Goal: Task Accomplishment & Management: Manage account settings

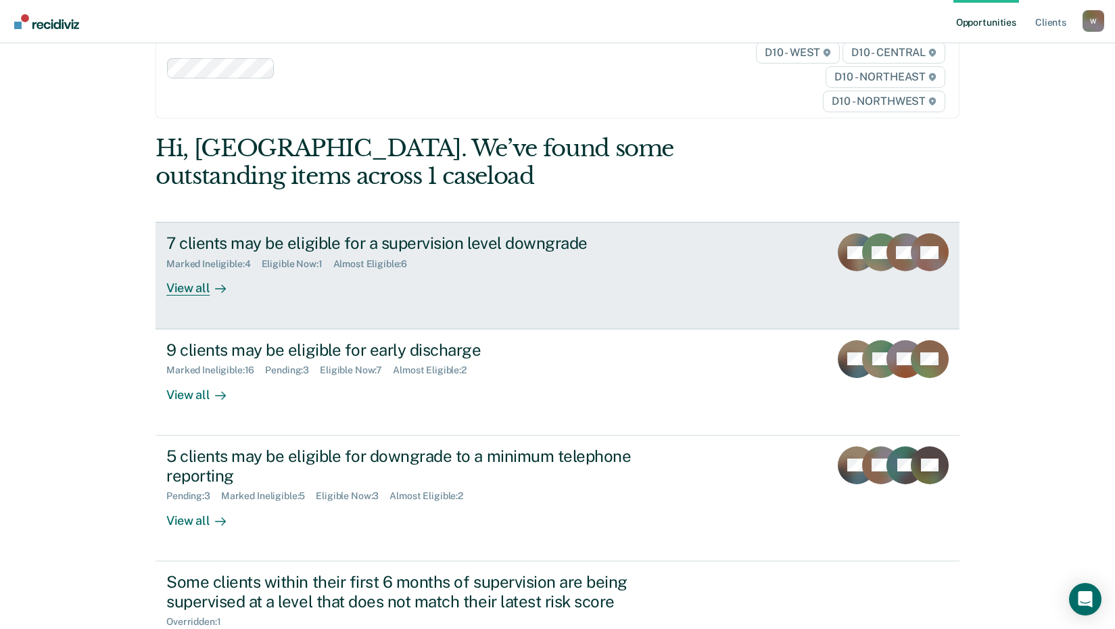
scroll to position [104, 0]
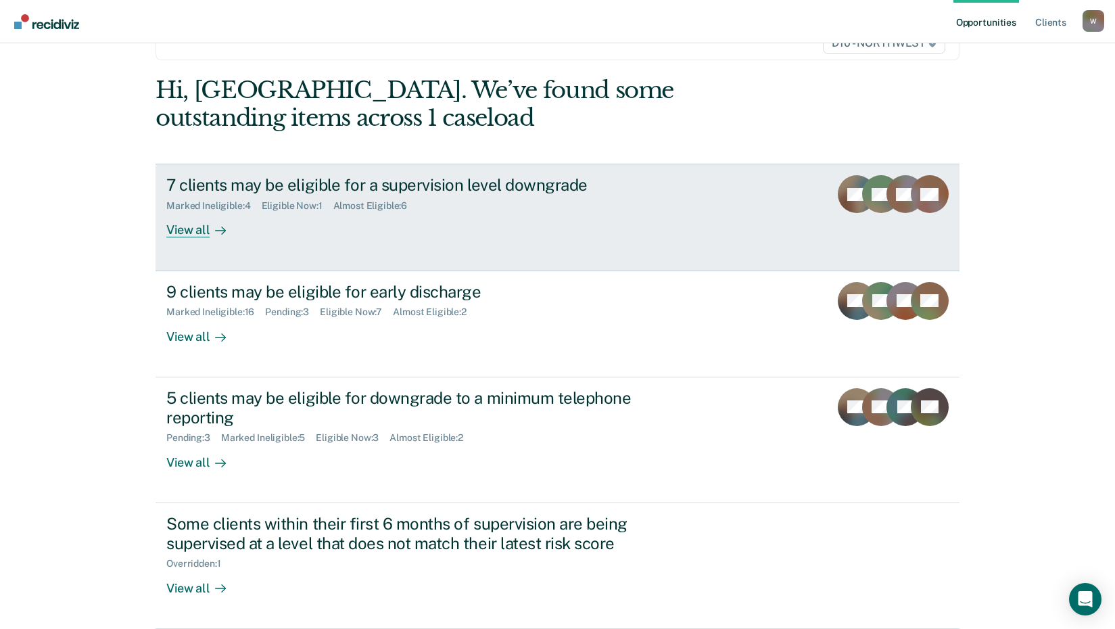
click at [471, 190] on div "7 clients may be eligible for a supervision level downgrade" at bounding box center [403, 185] width 475 height 20
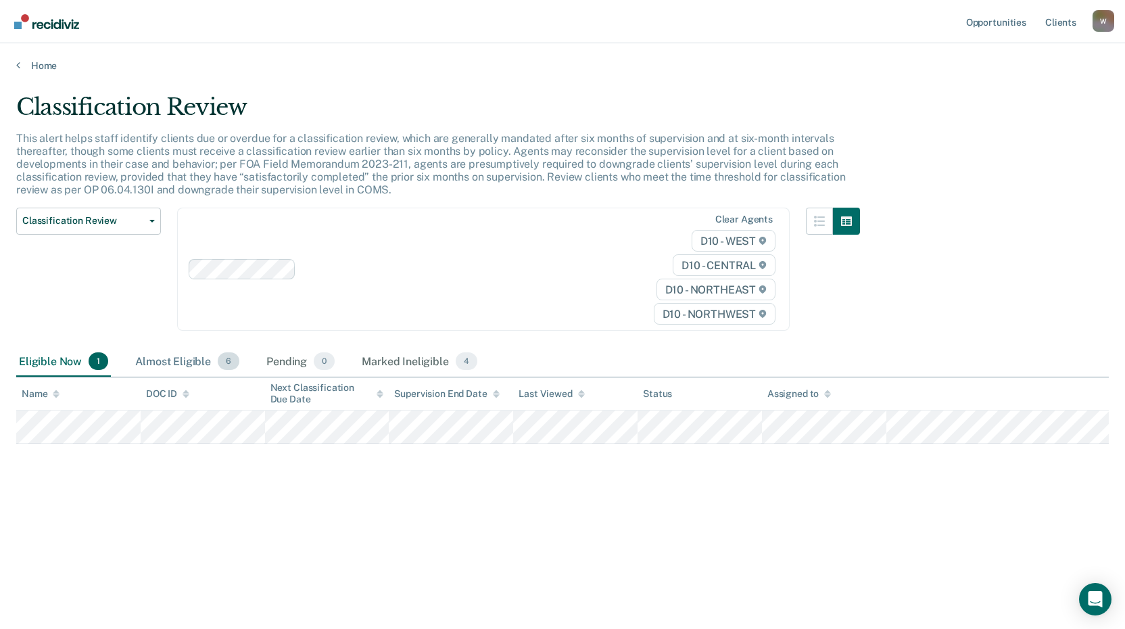
click at [178, 365] on div "Almost Eligible 6" at bounding box center [187, 362] width 110 height 30
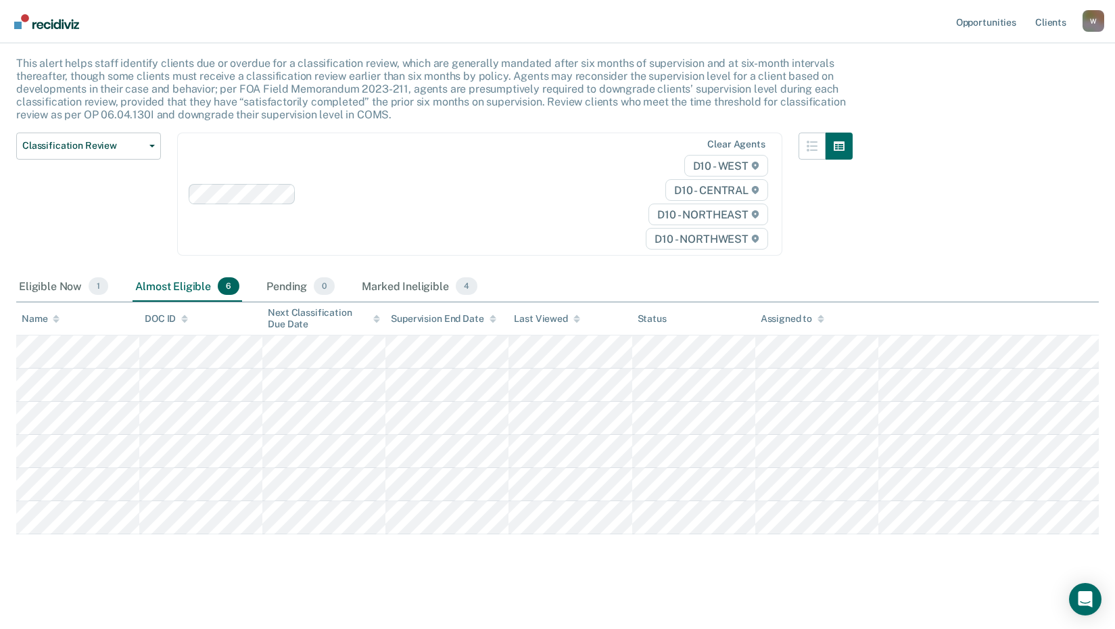
scroll to position [78, 0]
click at [66, 279] on div "Eligible Now 1" at bounding box center [63, 284] width 95 height 30
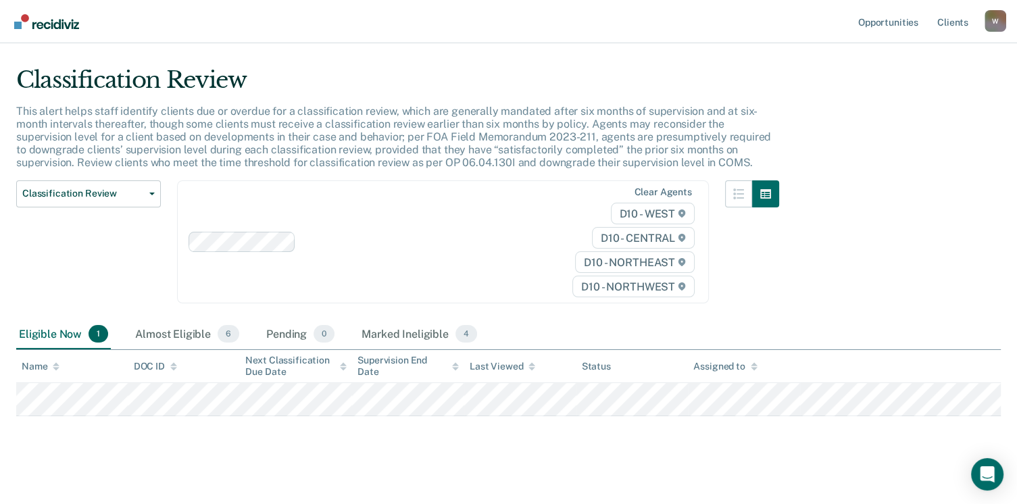
scroll to position [35, 0]
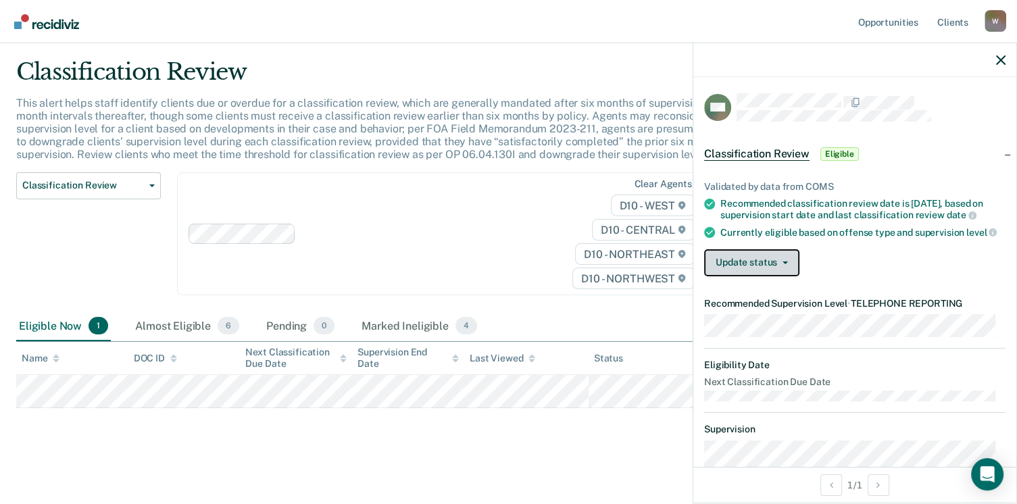
click at [764, 276] on button "Update status" at bounding box center [751, 262] width 95 height 27
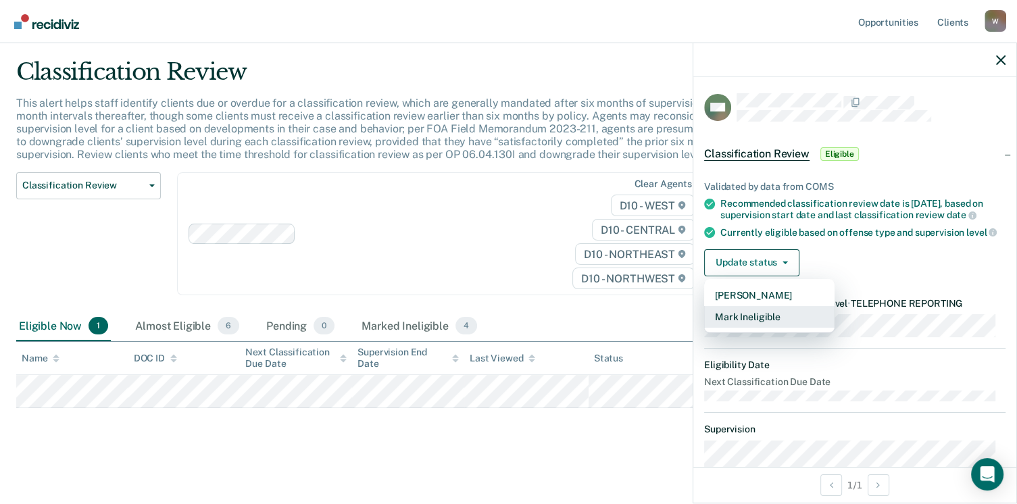
click at [769, 328] on button "Mark Ineligible" at bounding box center [769, 317] width 130 height 22
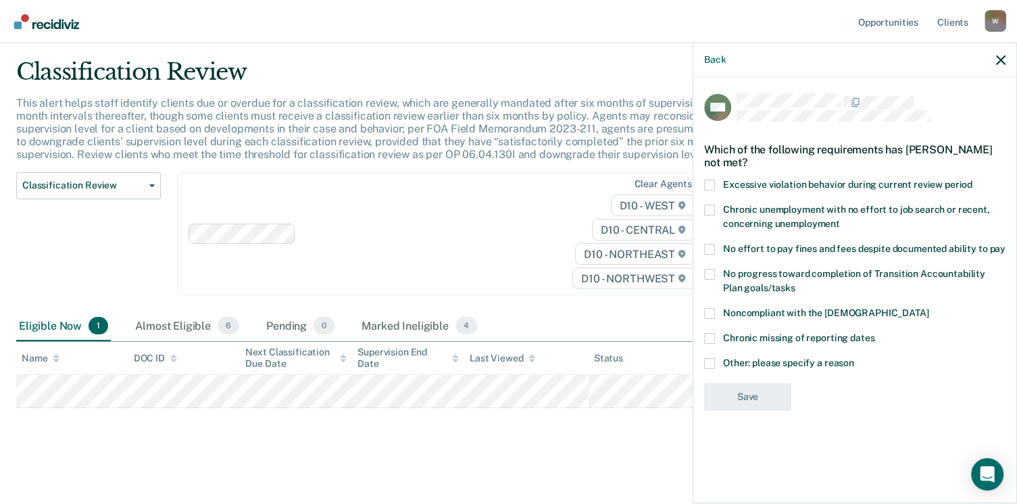
click at [708, 363] on span at bounding box center [709, 363] width 11 height 11
click at [854, 358] on input "Other: please specify a reason" at bounding box center [854, 358] width 0 height 0
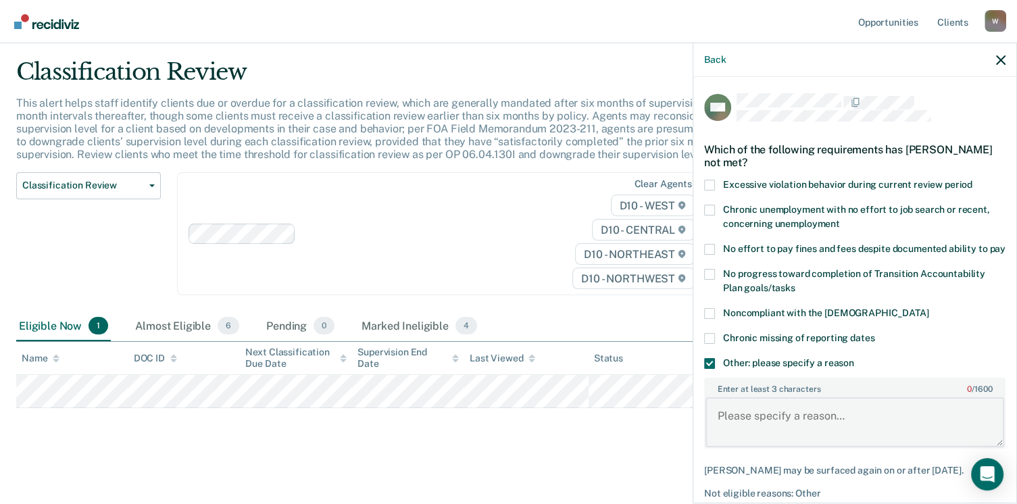
click at [765, 431] on textarea "Enter at least 3 characters 0 / 1600" at bounding box center [855, 422] width 299 height 50
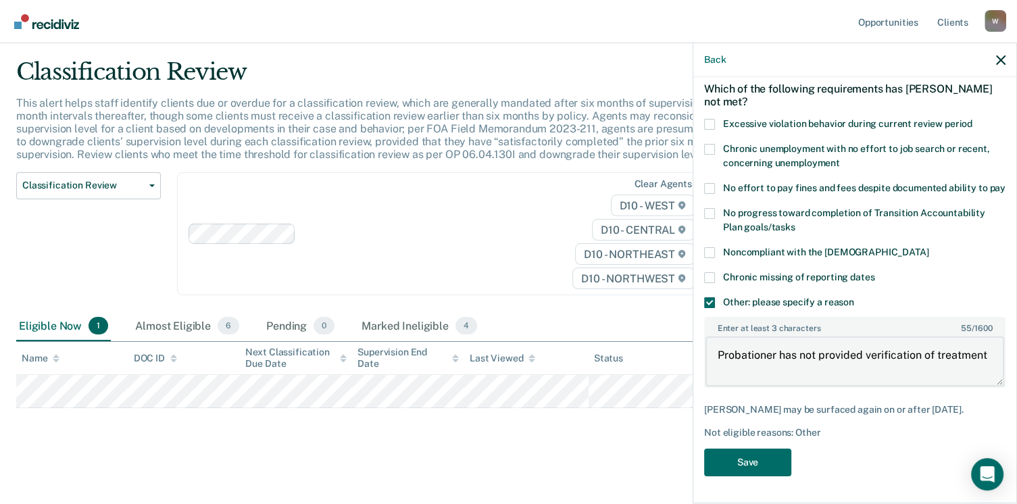
scroll to position [84, 0]
type textarea "Probationer has not provided verification of treatment"
click at [763, 461] on button "Save" at bounding box center [747, 463] width 87 height 28
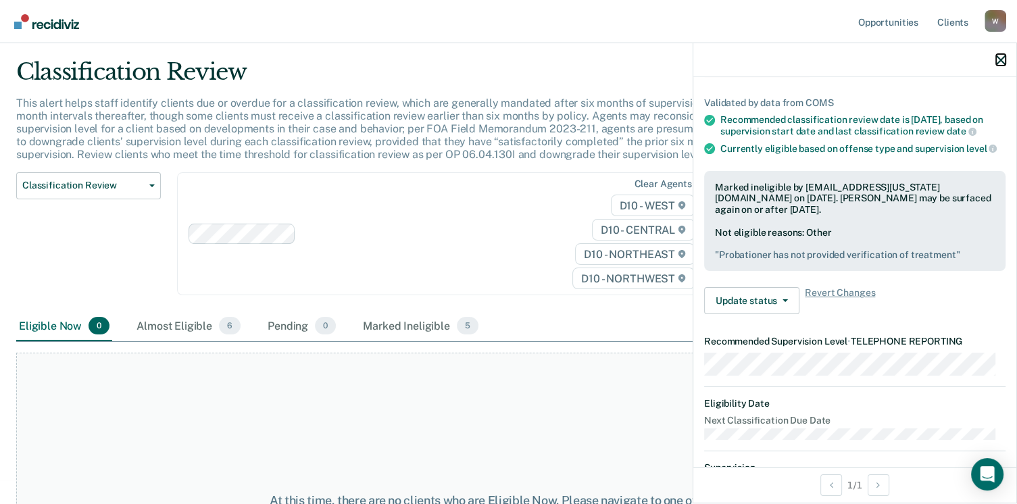
click at [1002, 57] on icon "button" at bounding box center [1000, 59] width 9 height 9
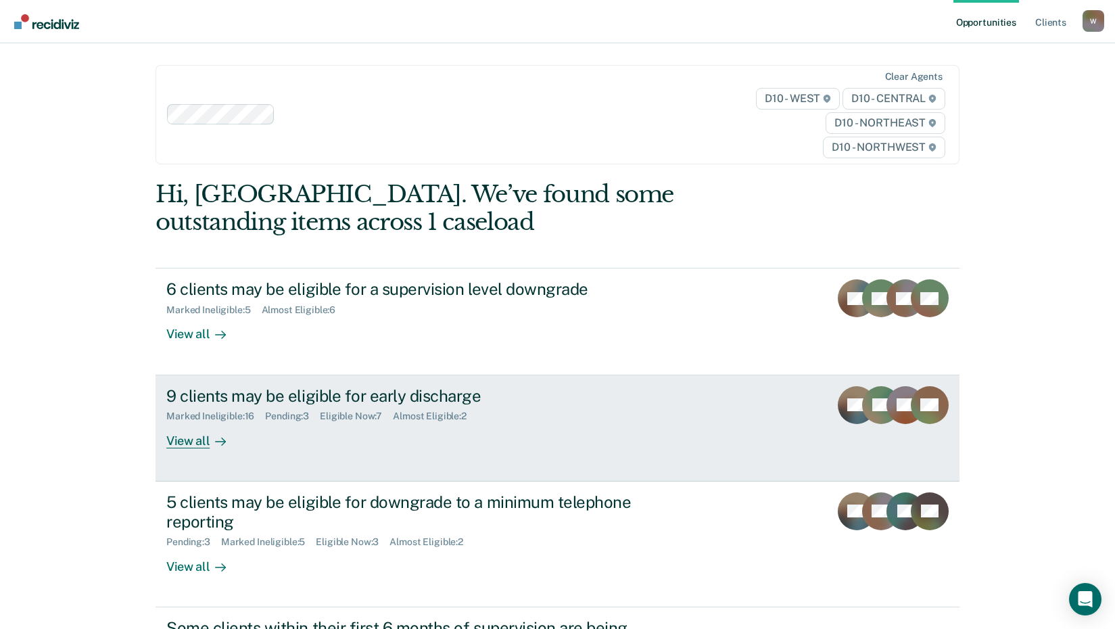
click at [183, 439] on div "View all" at bounding box center [204, 435] width 76 height 26
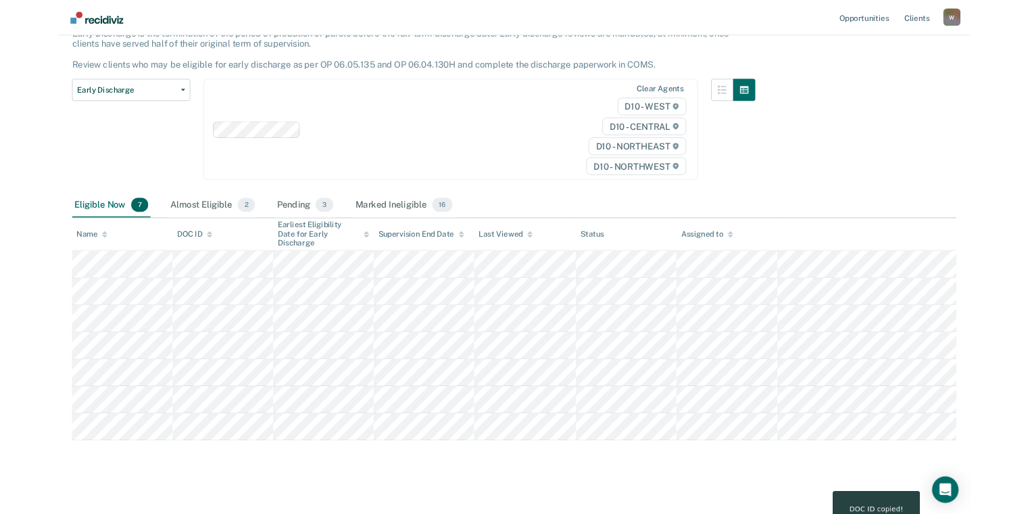
scroll to position [96, 0]
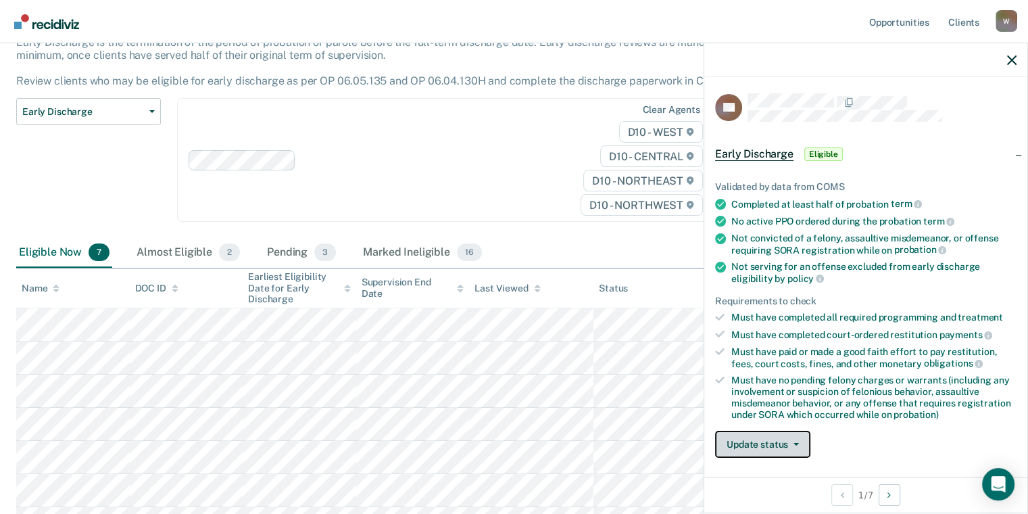
click at [754, 441] on button "Update status" at bounding box center [762, 444] width 95 height 27
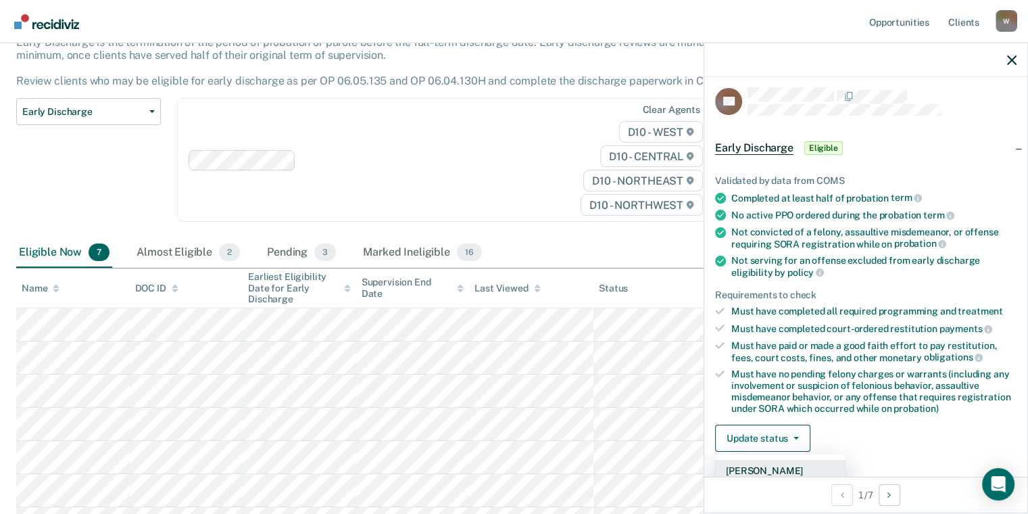
scroll to position [141, 0]
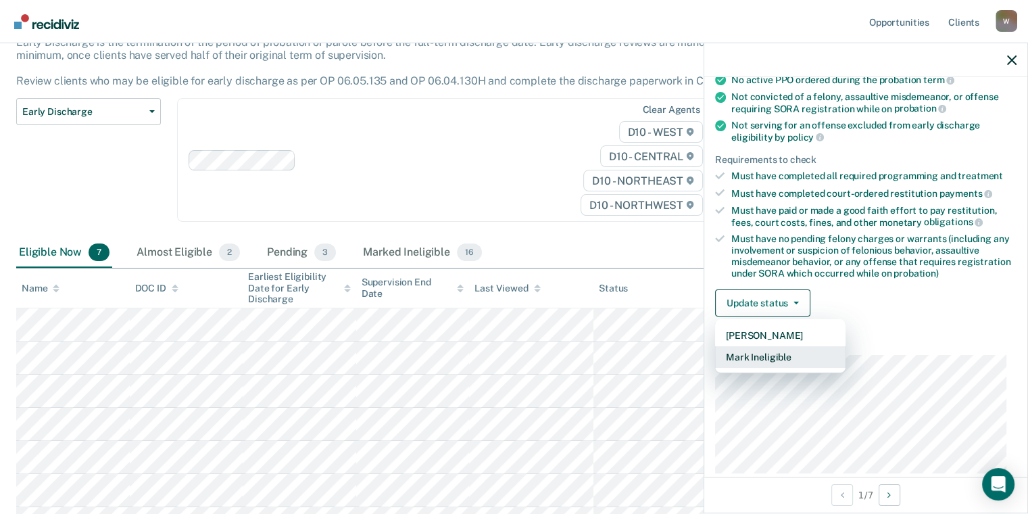
click at [778, 350] on button "Mark Ineligible" at bounding box center [780, 357] width 130 height 22
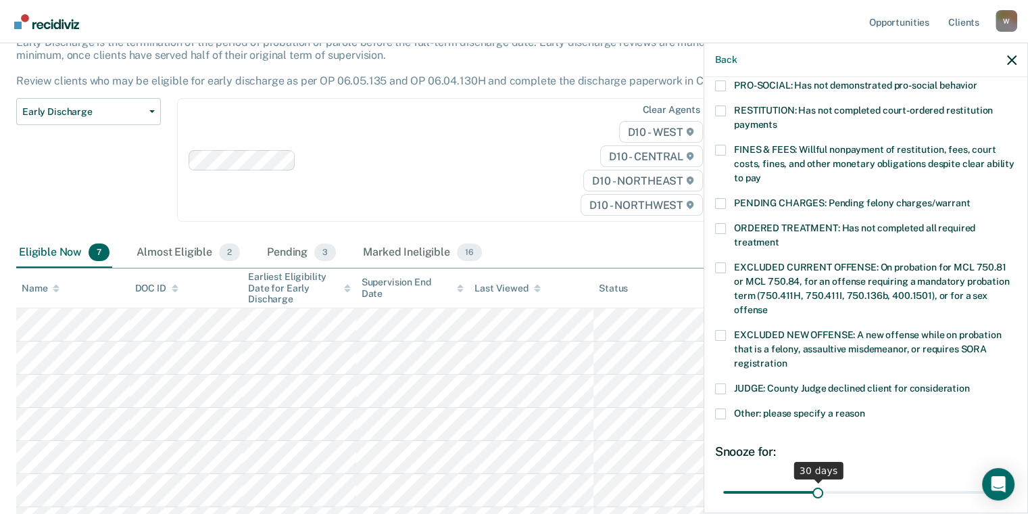
scroll to position [412, 0]
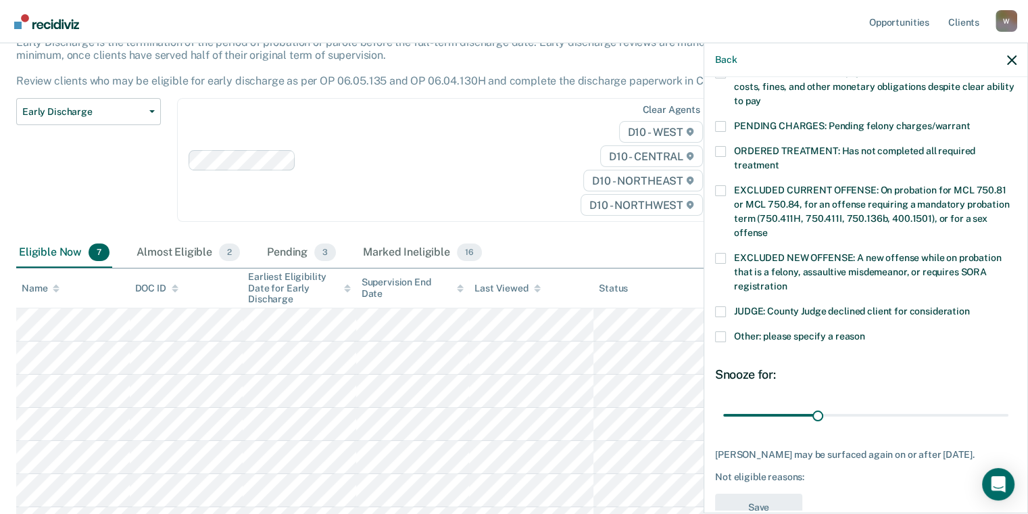
click at [724, 331] on span at bounding box center [720, 336] width 11 height 11
click at [865, 331] on input "Other: please specify a reason" at bounding box center [865, 331] width 0 height 0
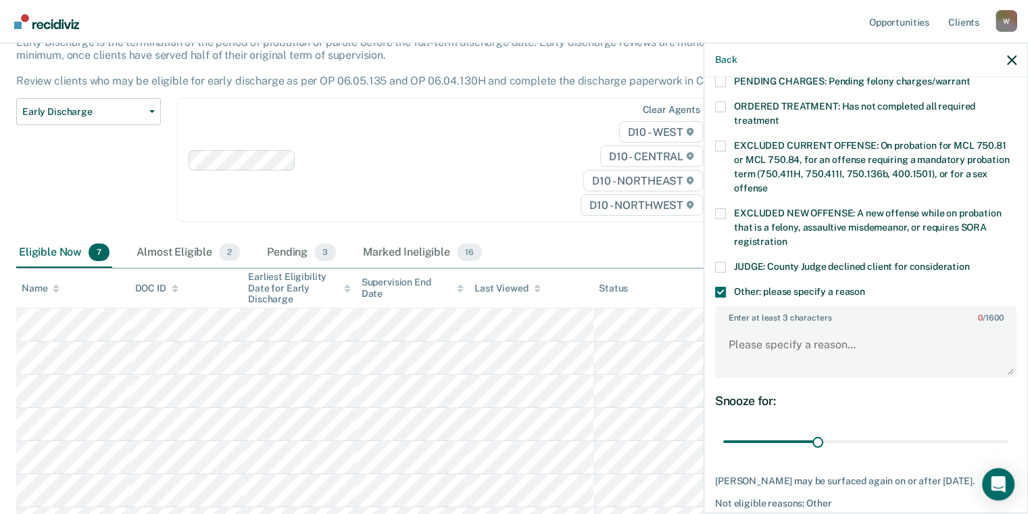
scroll to position [479, 0]
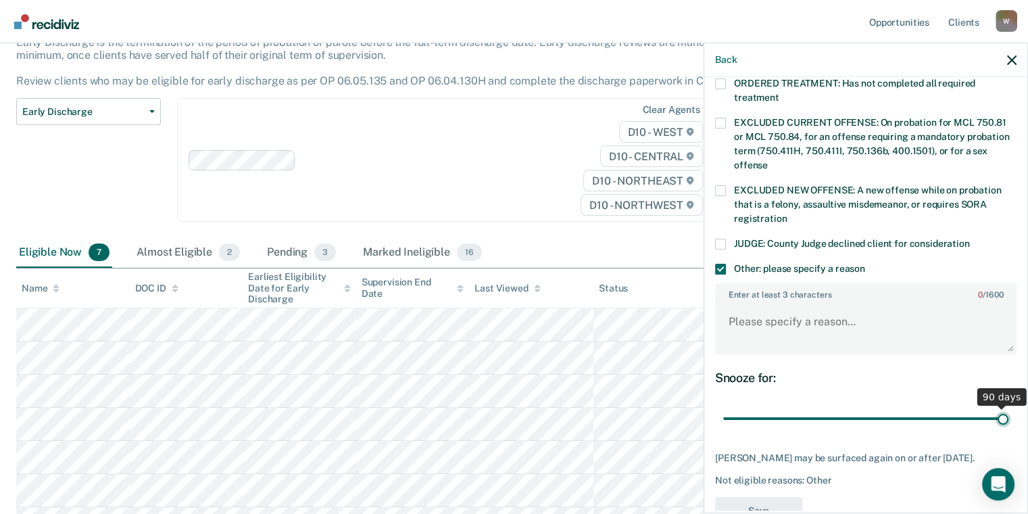
drag, startPoint x: 809, startPoint y: 400, endPoint x: 1011, endPoint y: 406, distance: 202.2
type input "90"
click at [1009, 407] on input "range" at bounding box center [865, 419] width 285 height 24
click at [805, 308] on textarea "Enter at least 3 characters 0 / 1600" at bounding box center [866, 328] width 299 height 50
type textarea "Per the Judge there is no early discharge"
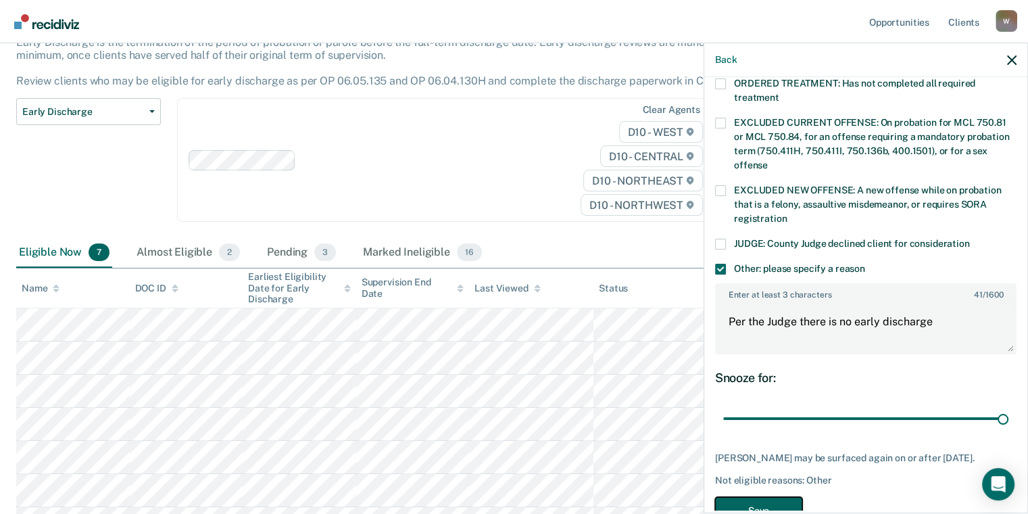
click at [743, 498] on button "Save" at bounding box center [758, 511] width 87 height 28
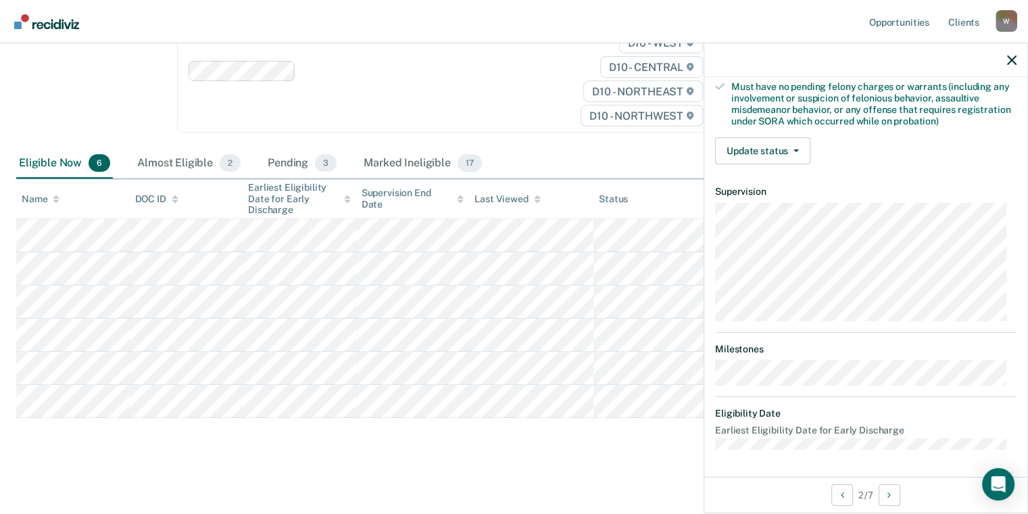
scroll to position [289, 0]
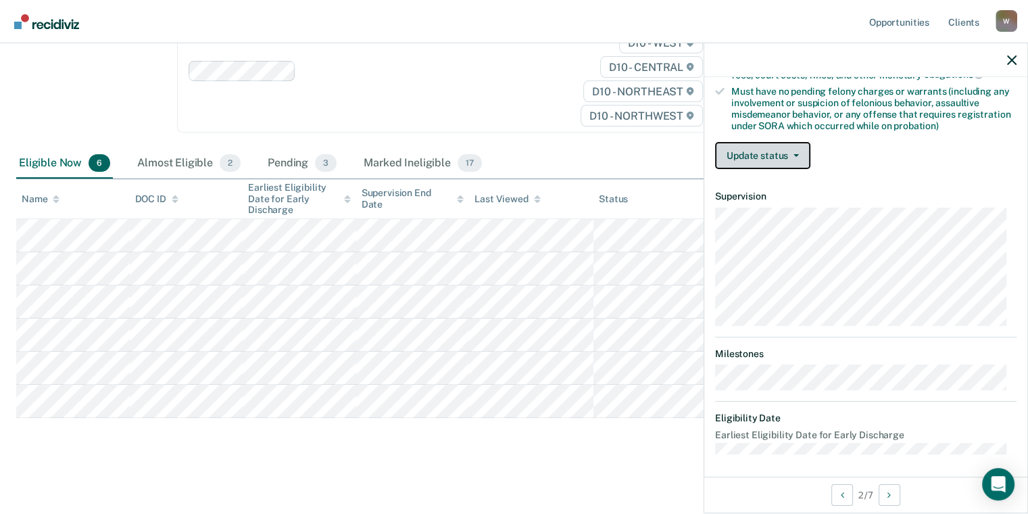
click at [773, 156] on button "Update status" at bounding box center [762, 155] width 95 height 27
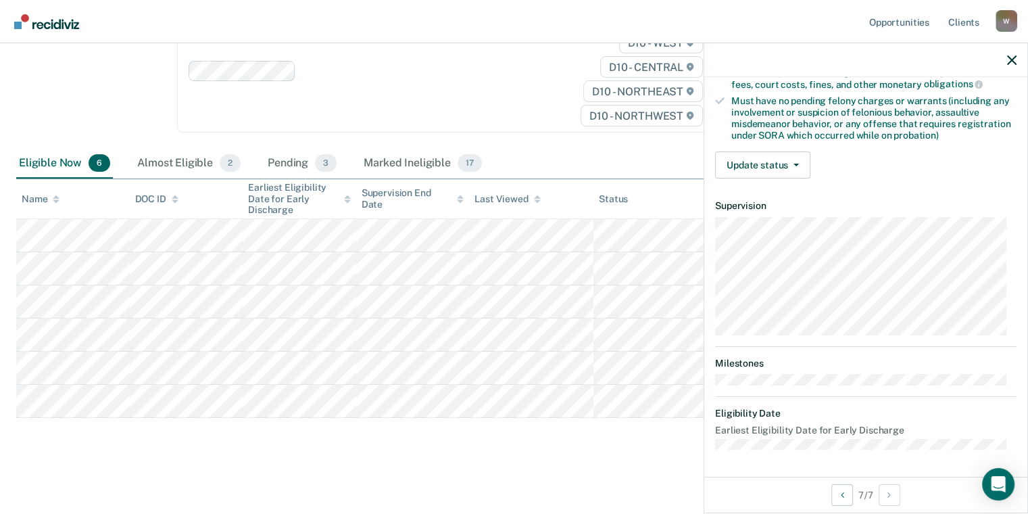
scroll to position [274, 0]
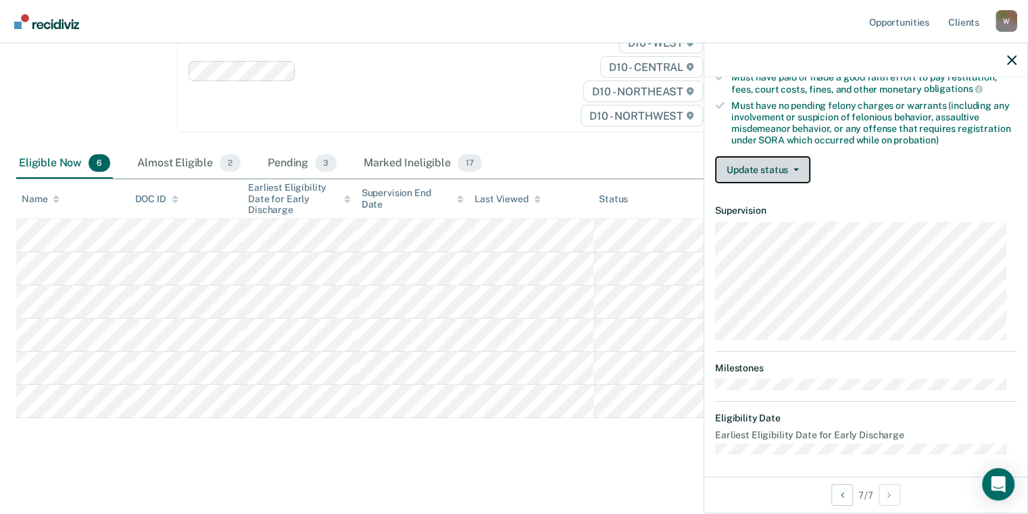
click at [784, 165] on button "Update status" at bounding box center [762, 169] width 95 height 27
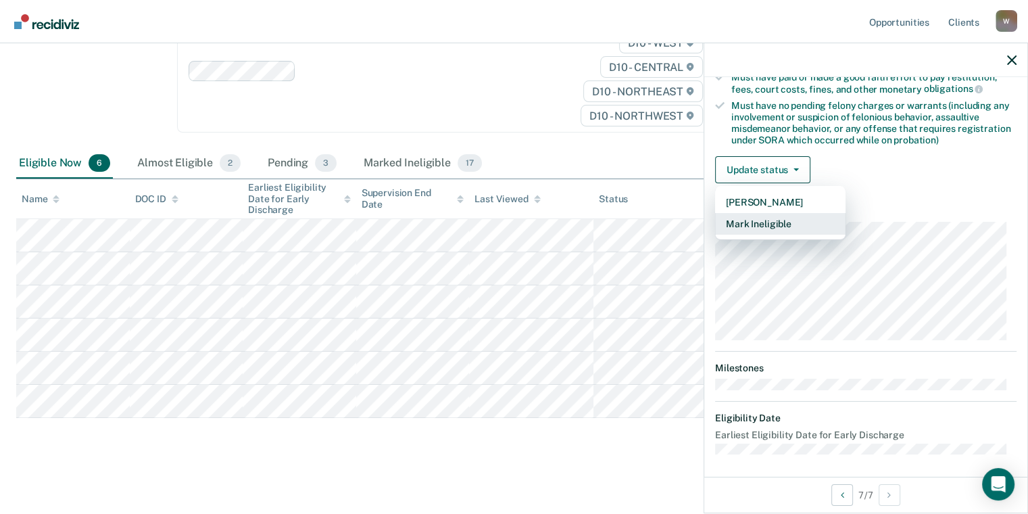
click at [777, 220] on button "Mark Ineligible" at bounding box center [780, 224] width 130 height 22
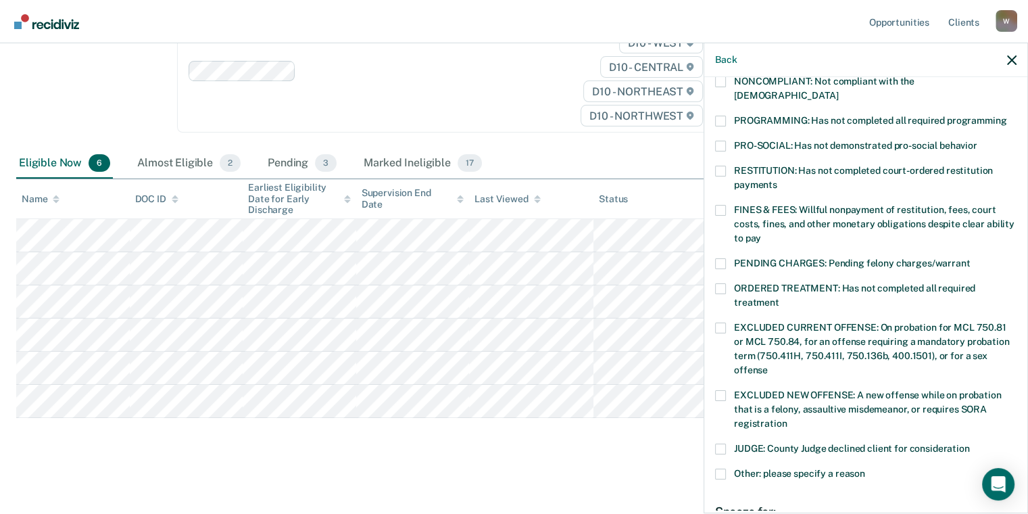
click at [724, 116] on span at bounding box center [720, 121] width 11 height 11
click at [1007, 116] on input "PROGRAMMING: Has not completed all required programming" at bounding box center [1007, 116] width 0 height 0
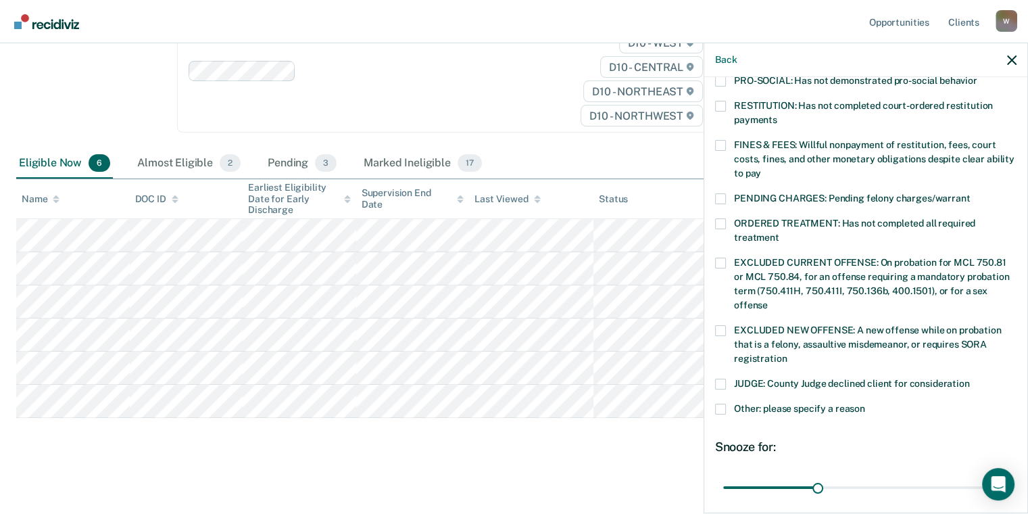
scroll to position [431, 0]
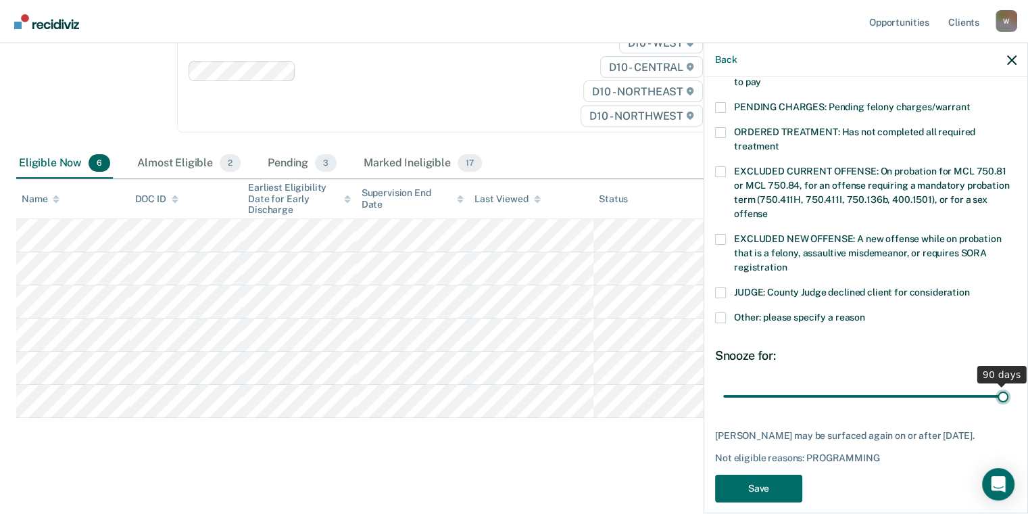
drag, startPoint x: 815, startPoint y: 384, endPoint x: 1009, endPoint y: 381, distance: 194.0
type input "90"
click at [1009, 385] on input "range" at bounding box center [865, 397] width 285 height 24
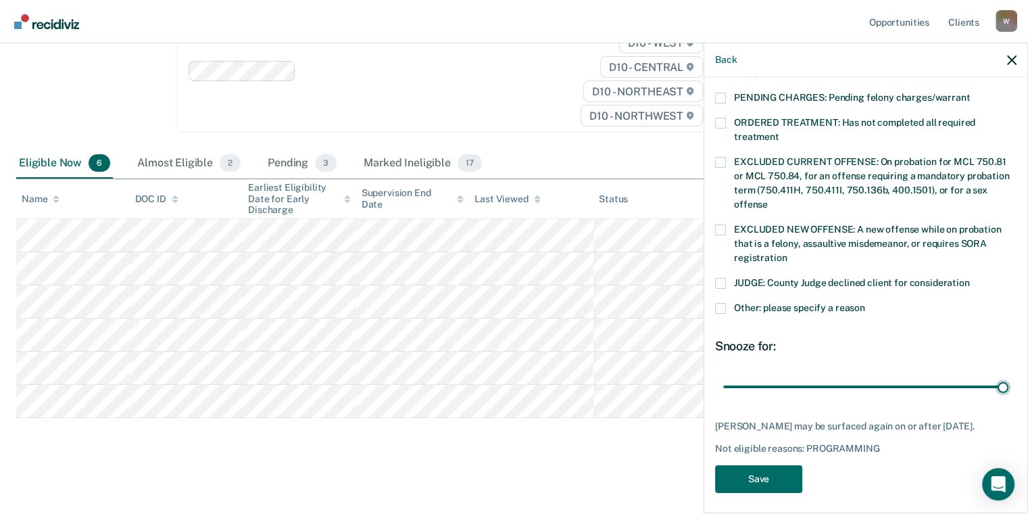
scroll to position [442, 0]
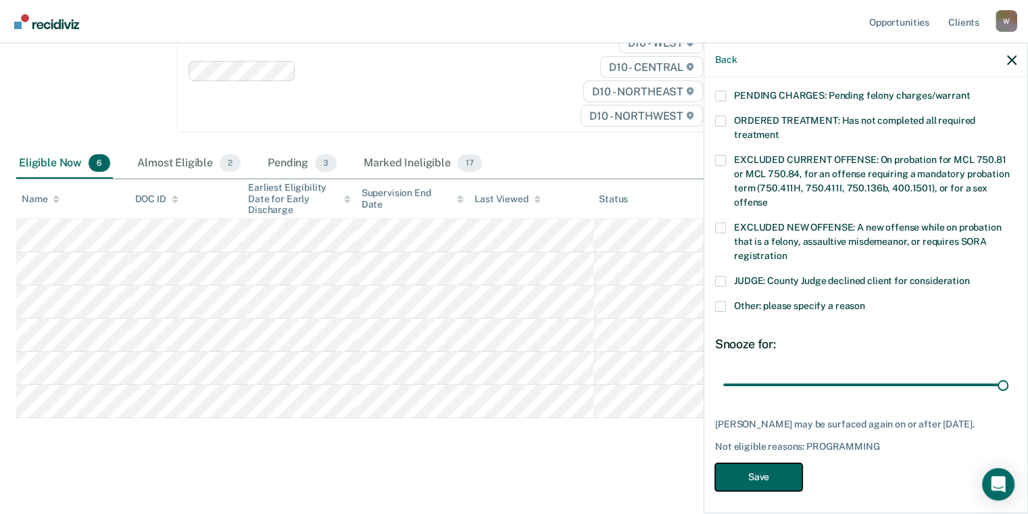
click at [776, 477] on button "Save" at bounding box center [758, 477] width 87 height 28
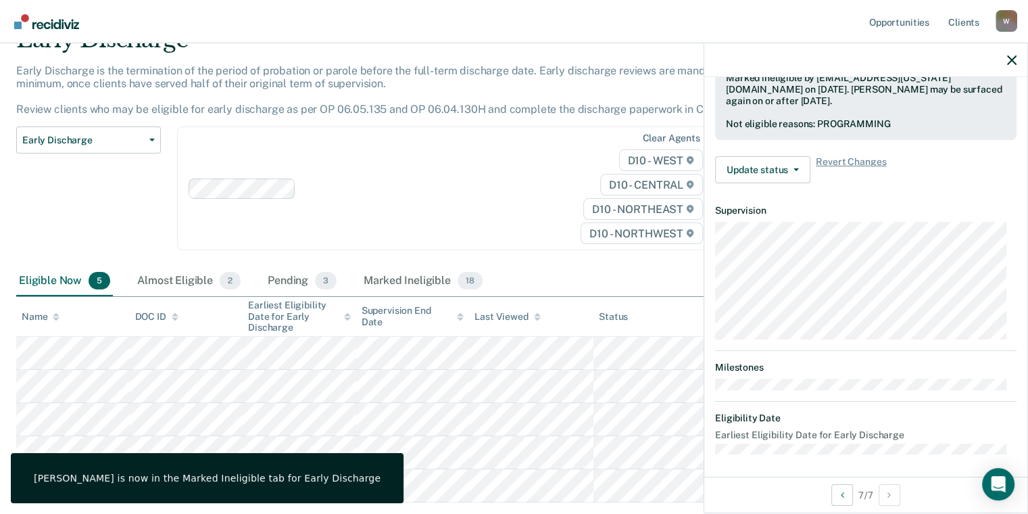
scroll to position [0, 0]
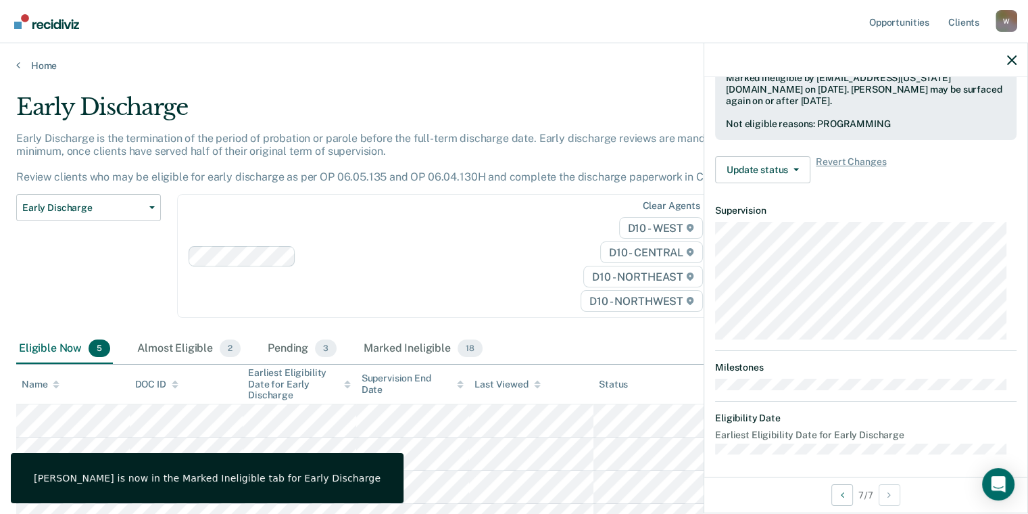
click at [37, 72] on main "Early Discharge Early Discharge is the termination of the period of probation o…" at bounding box center [514, 367] width 1028 height 591
click at [38, 68] on link "Home" at bounding box center [514, 65] width 996 height 12
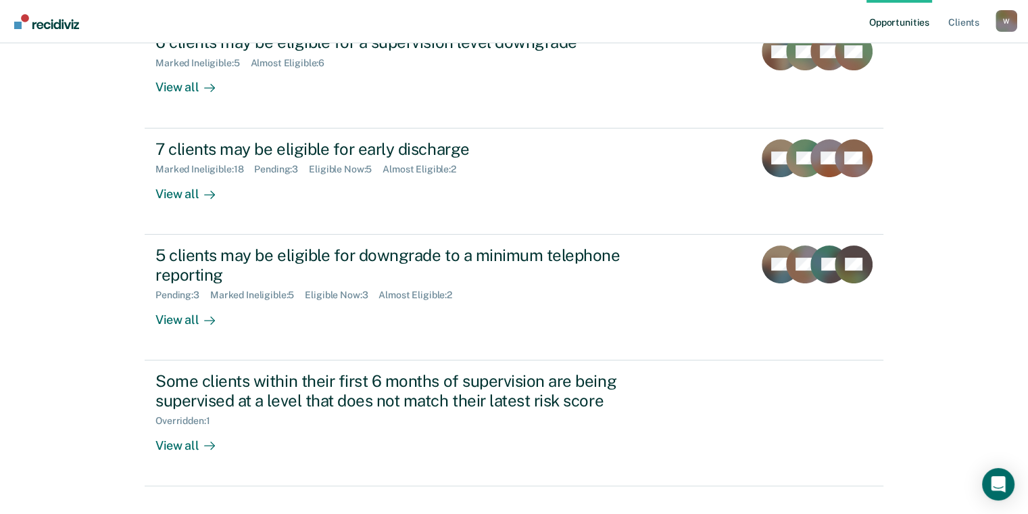
scroll to position [270, 0]
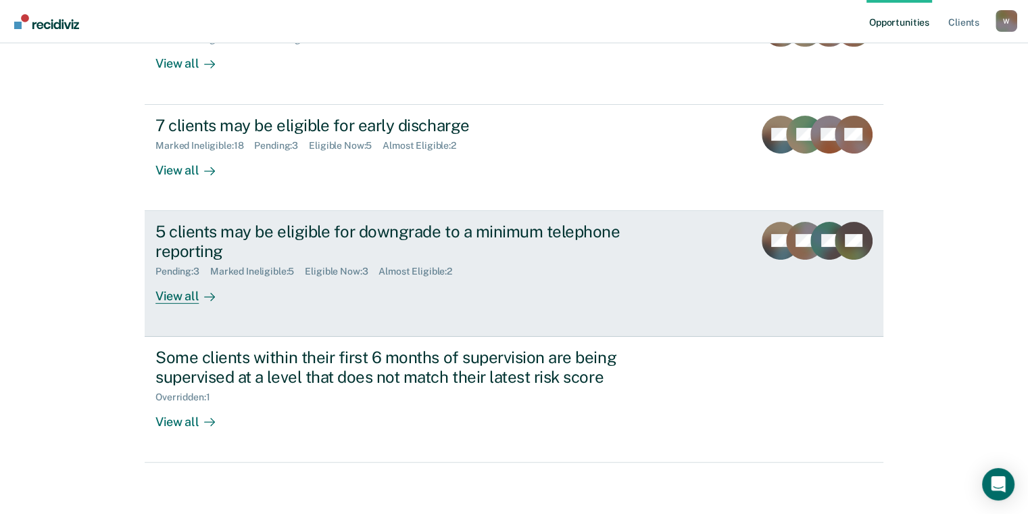
click at [164, 297] on div "View all" at bounding box center [193, 290] width 76 height 26
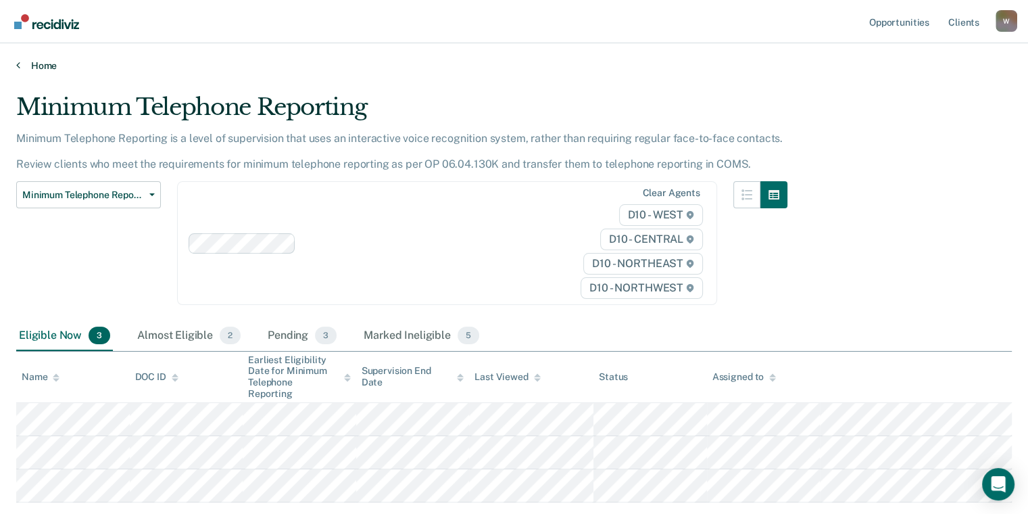
click at [53, 68] on link "Home" at bounding box center [514, 65] width 996 height 12
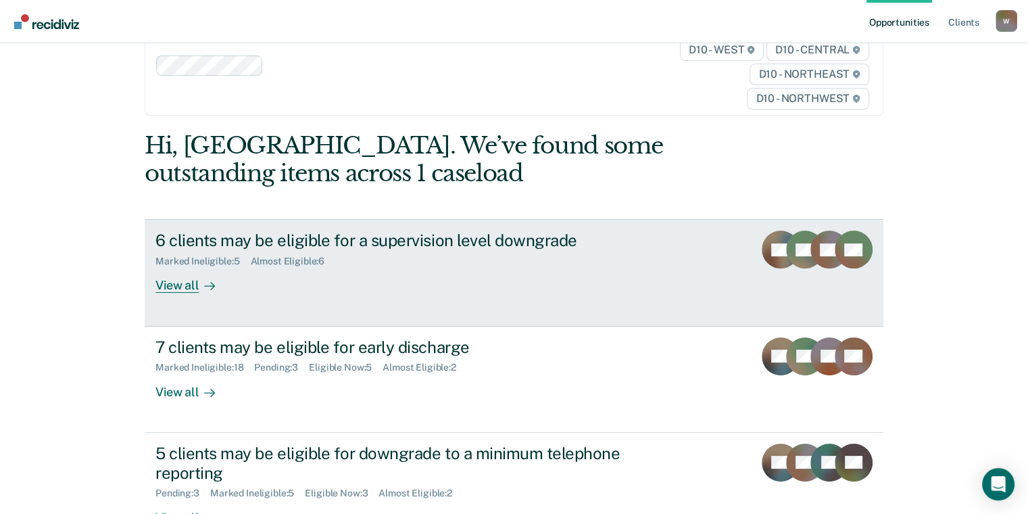
scroll to position [135, 0]
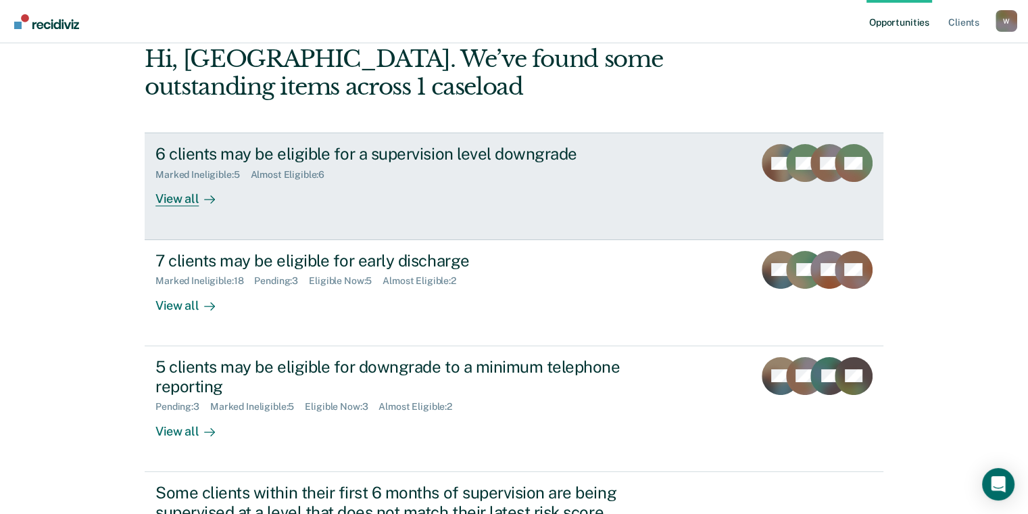
click at [168, 204] on div "View all" at bounding box center [193, 193] width 76 height 26
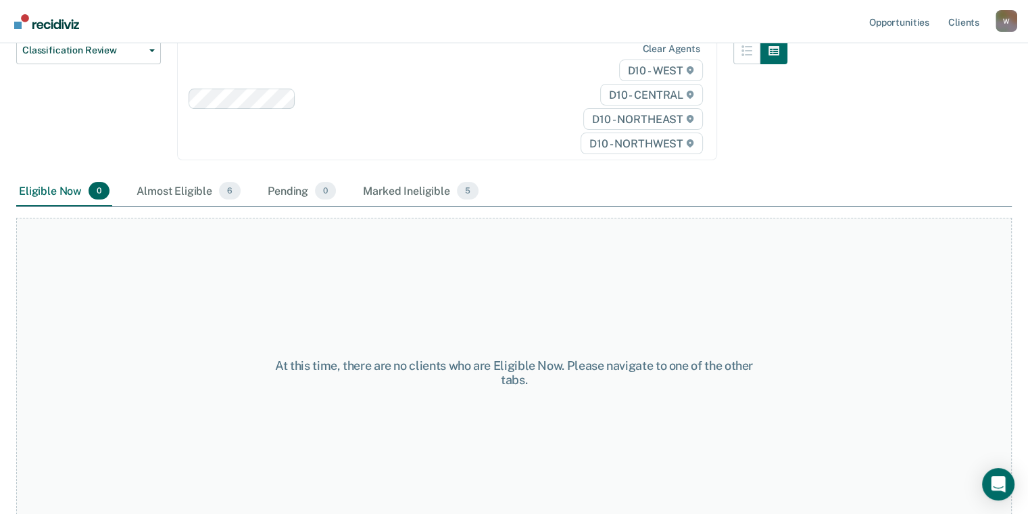
scroll to position [181, 0]
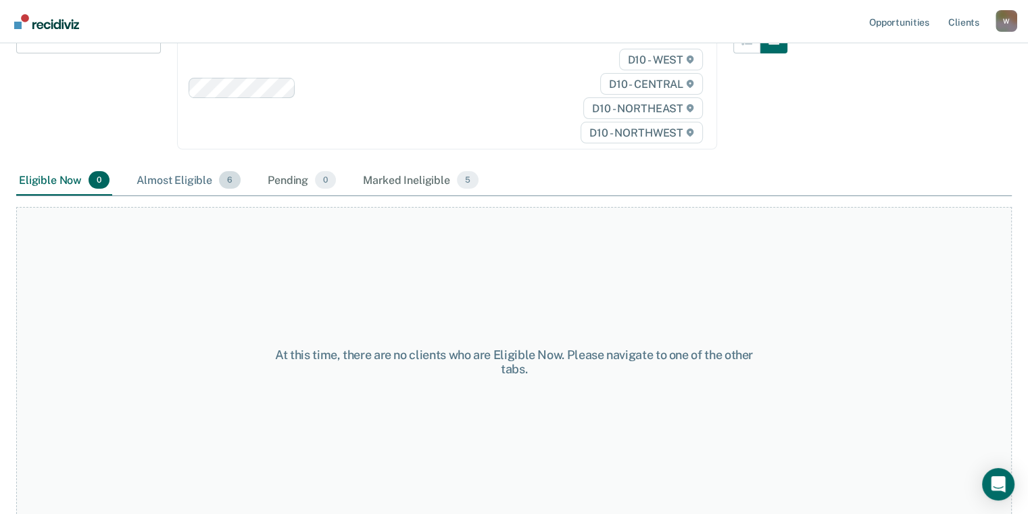
click at [190, 182] on div "Almost Eligible 6" at bounding box center [189, 181] width 110 height 30
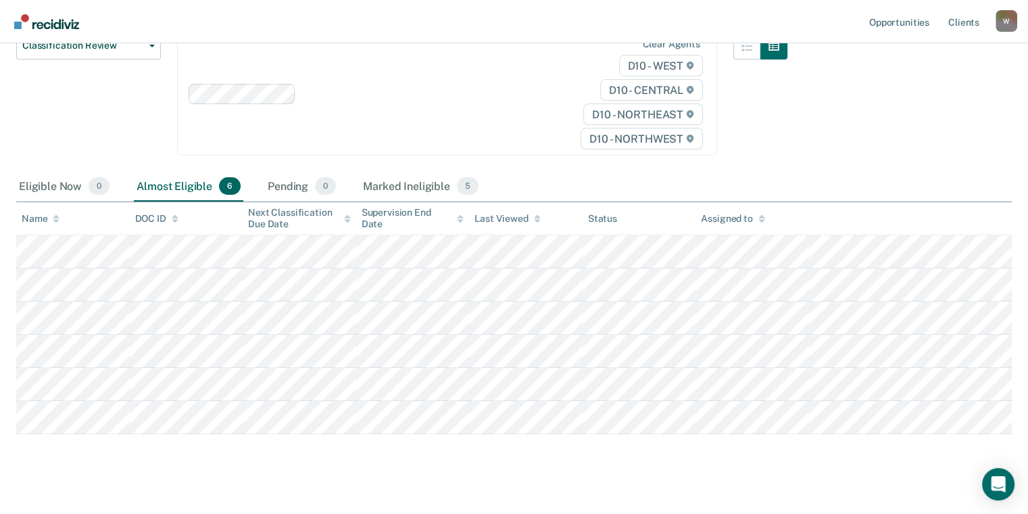
scroll to position [191, 0]
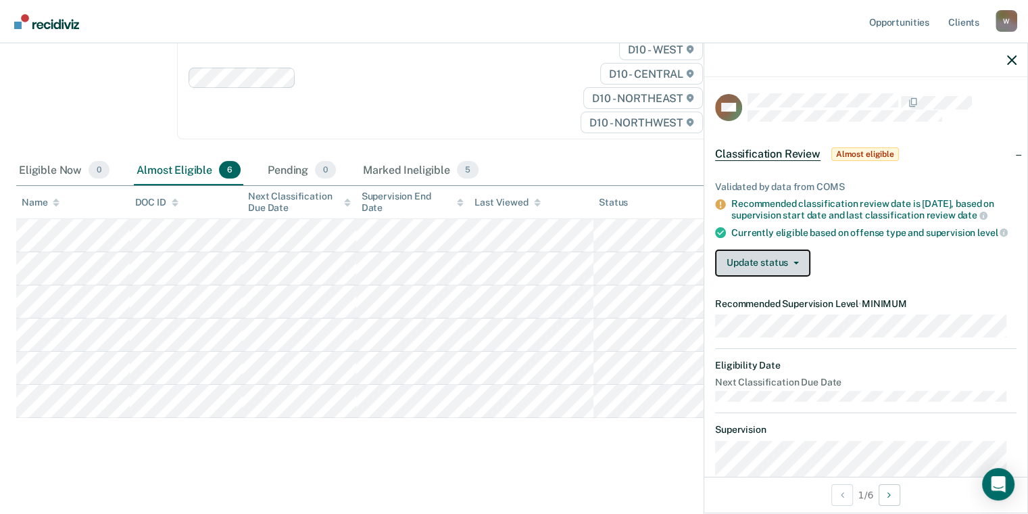
click at [787, 269] on button "Update status" at bounding box center [762, 262] width 95 height 27
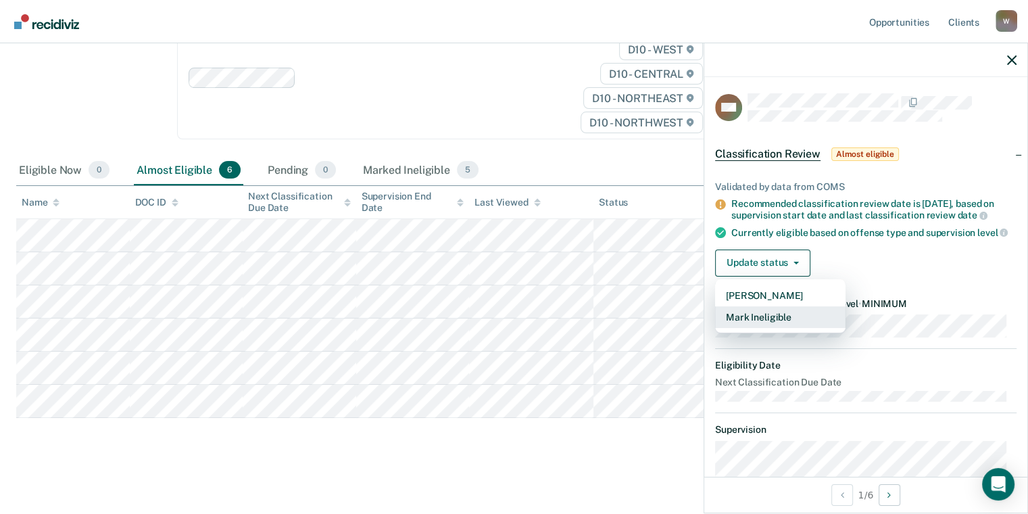
click at [776, 327] on button "Mark Ineligible" at bounding box center [780, 317] width 130 height 22
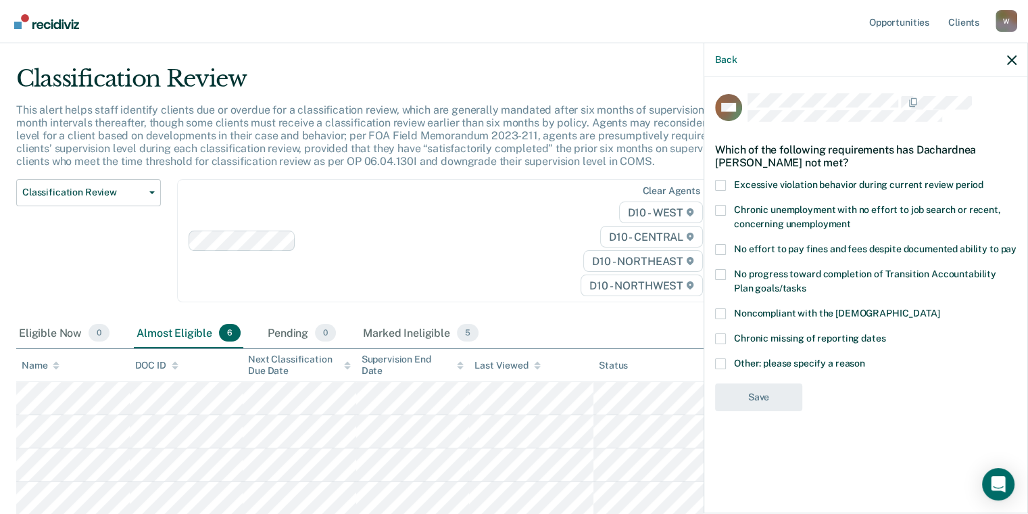
scroll to position [7, 0]
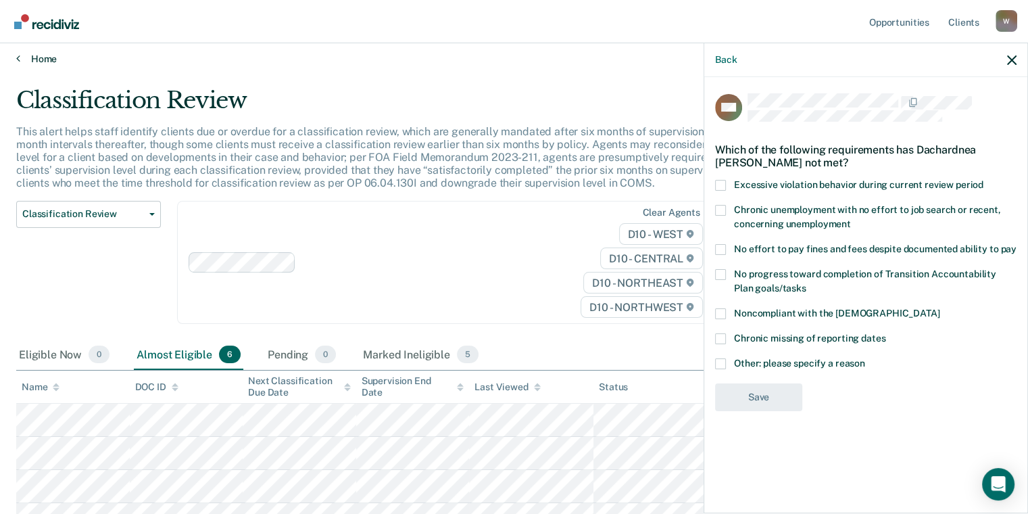
click at [39, 59] on link "Home" at bounding box center [514, 59] width 996 height 12
